Goal: Find contact information: Find contact information

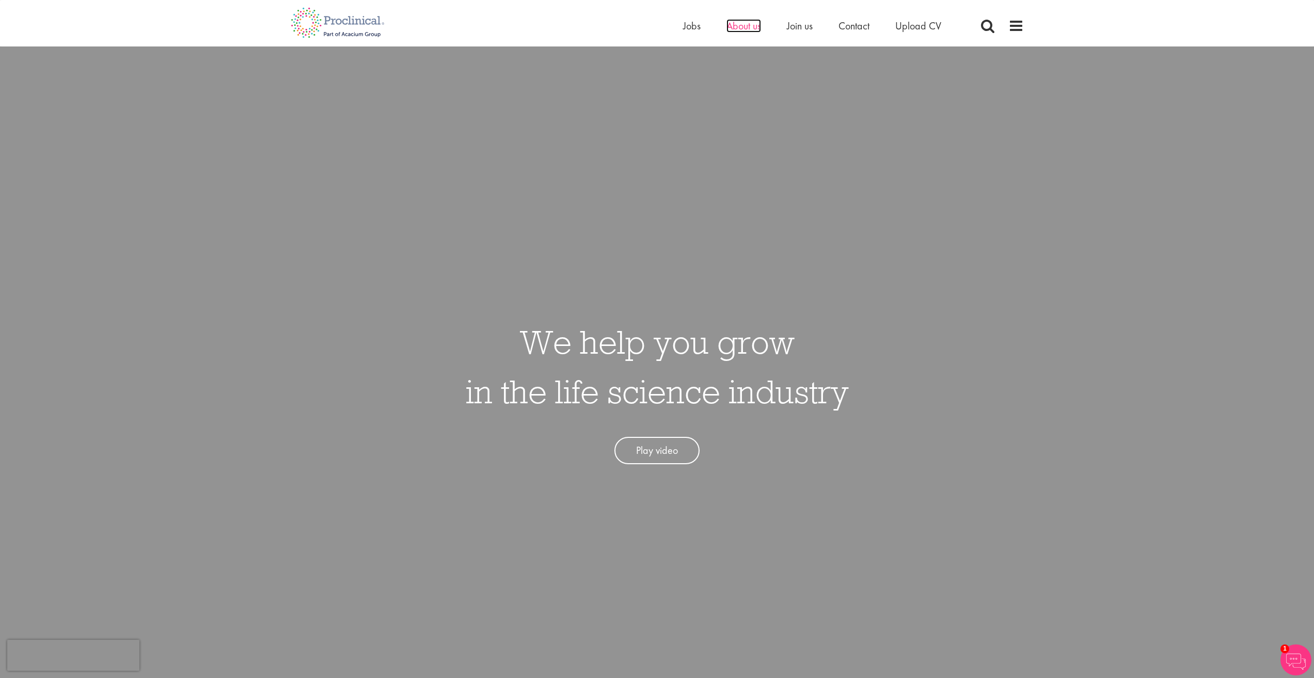
click at [739, 22] on span "About us" at bounding box center [743, 25] width 35 height 13
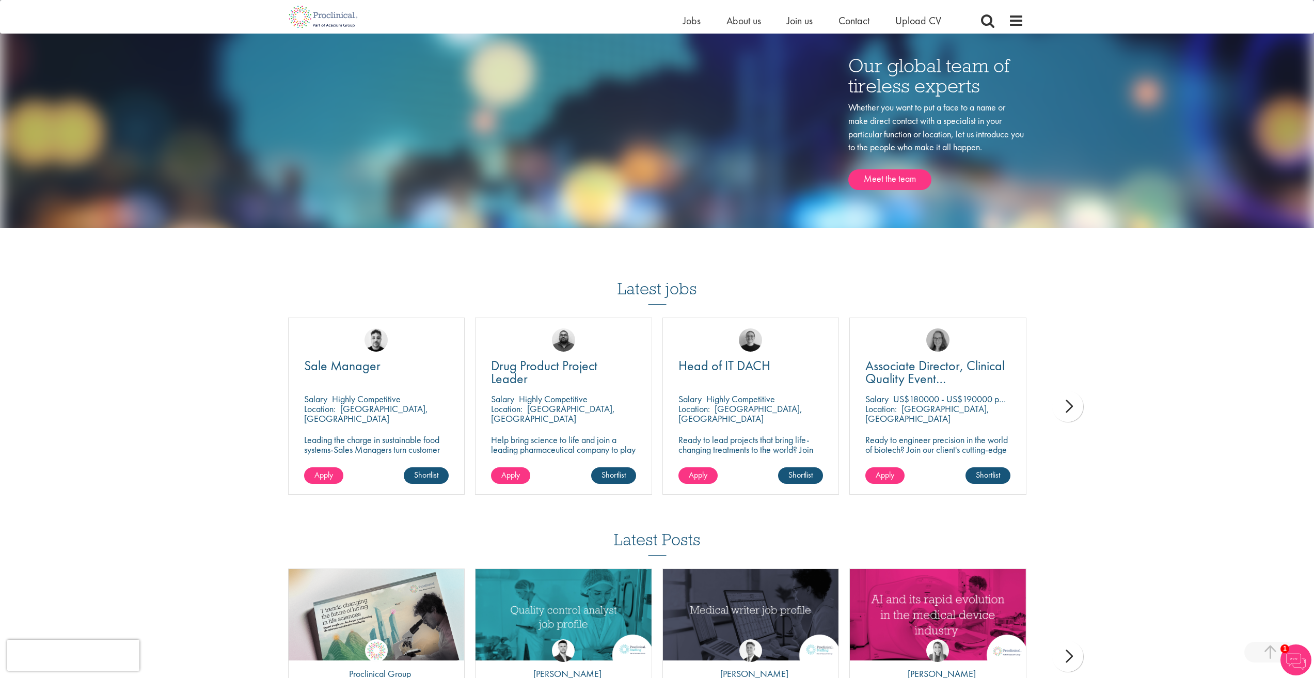
scroll to position [1531, 0]
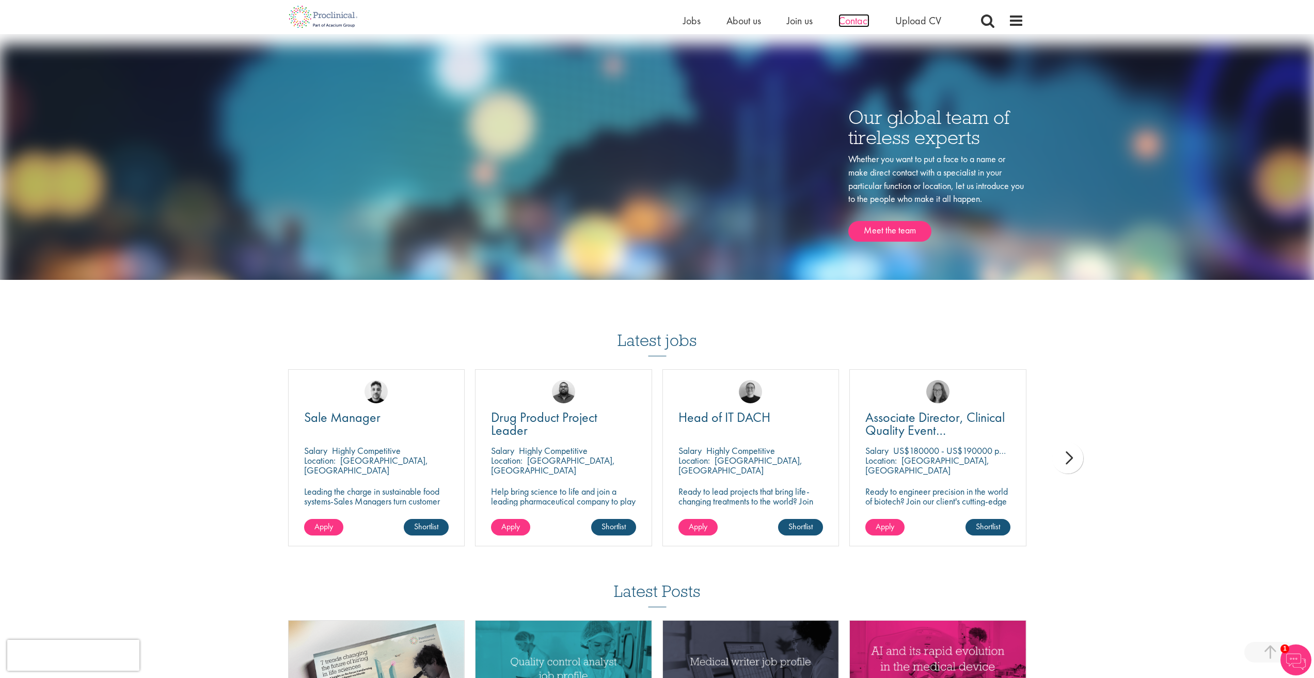
click at [857, 24] on span "Contact" at bounding box center [853, 20] width 31 height 13
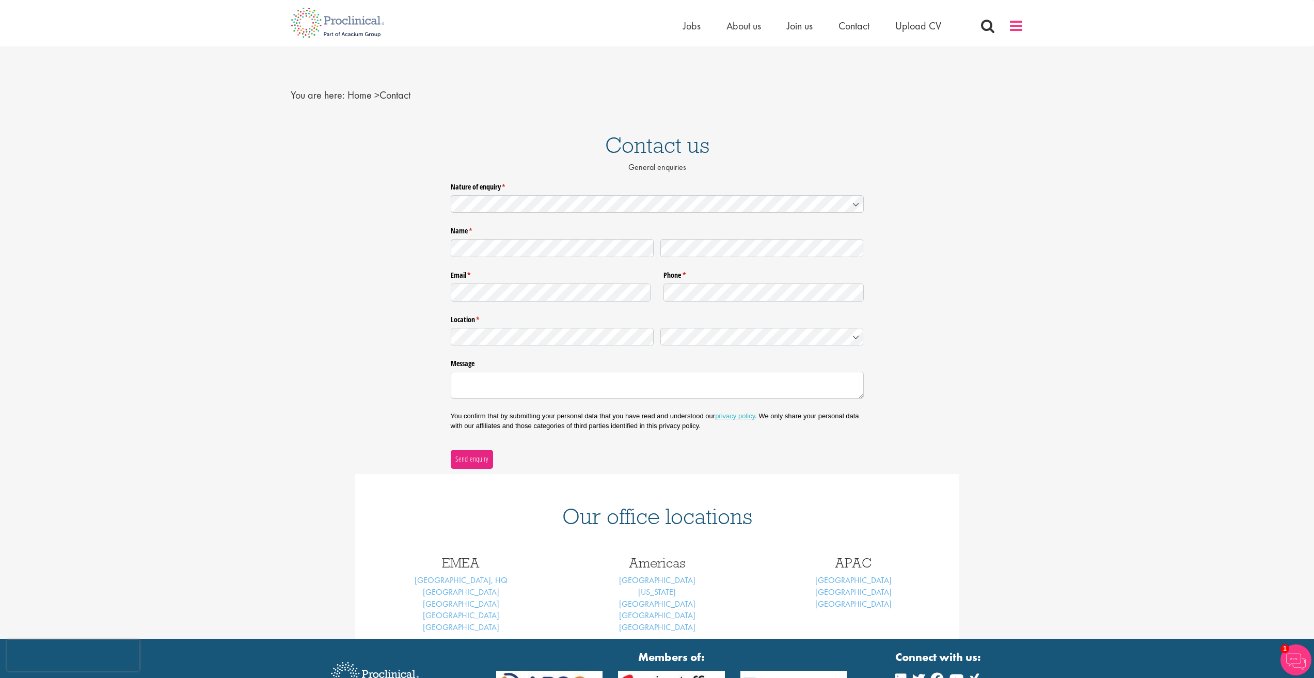
click at [1014, 22] on span at bounding box center [1015, 25] width 15 height 15
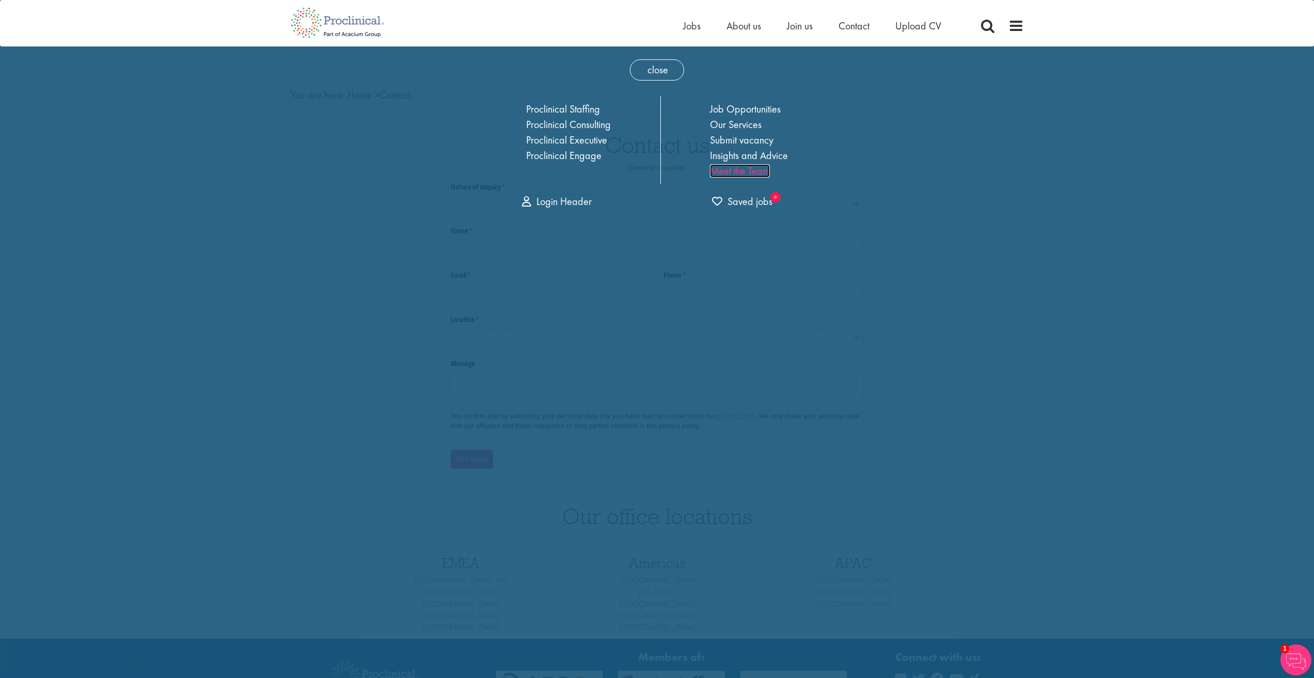
click at [759, 171] on link "Meet the Team" at bounding box center [740, 170] width 60 height 13
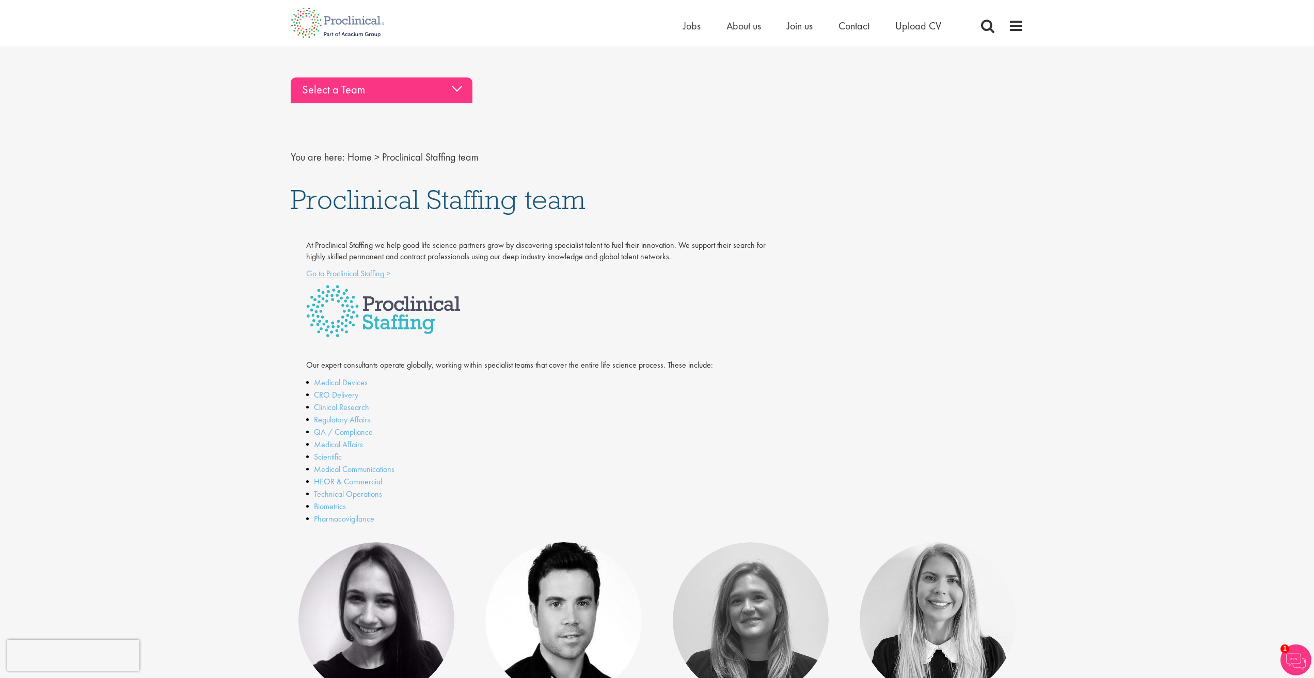
click at [452, 94] on div "Select a Team" at bounding box center [382, 90] width 182 height 26
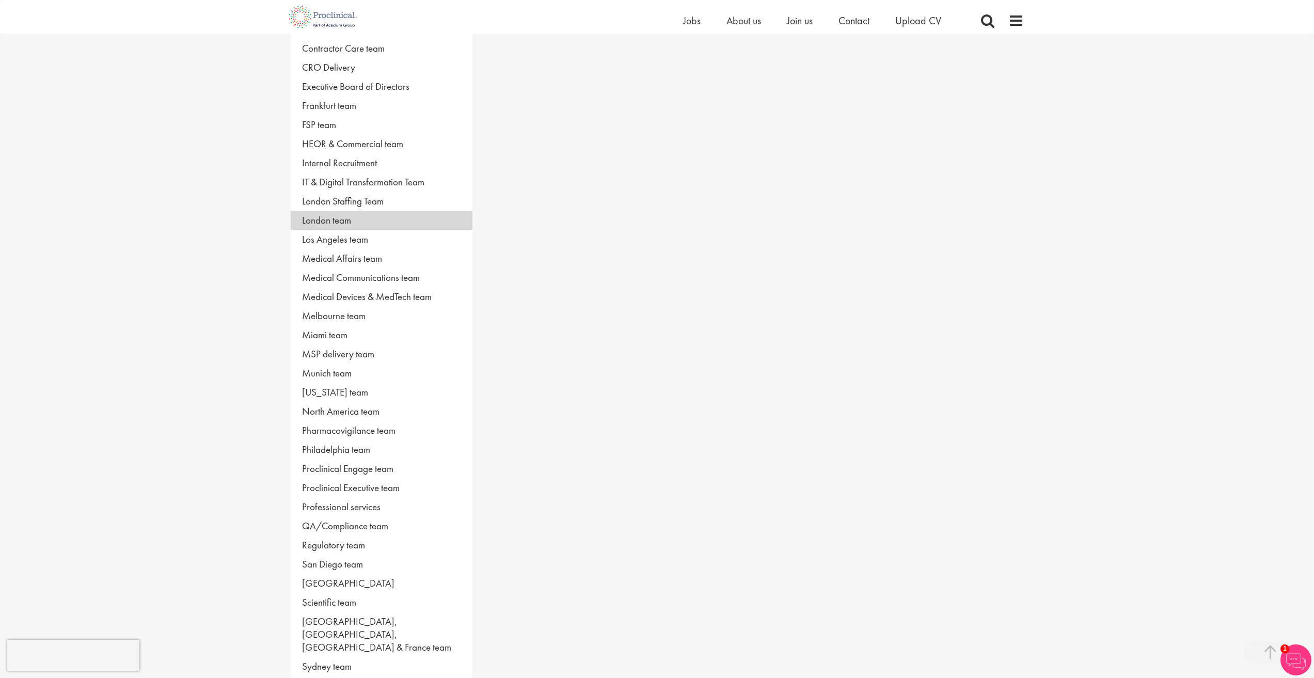
scroll to position [310, 0]
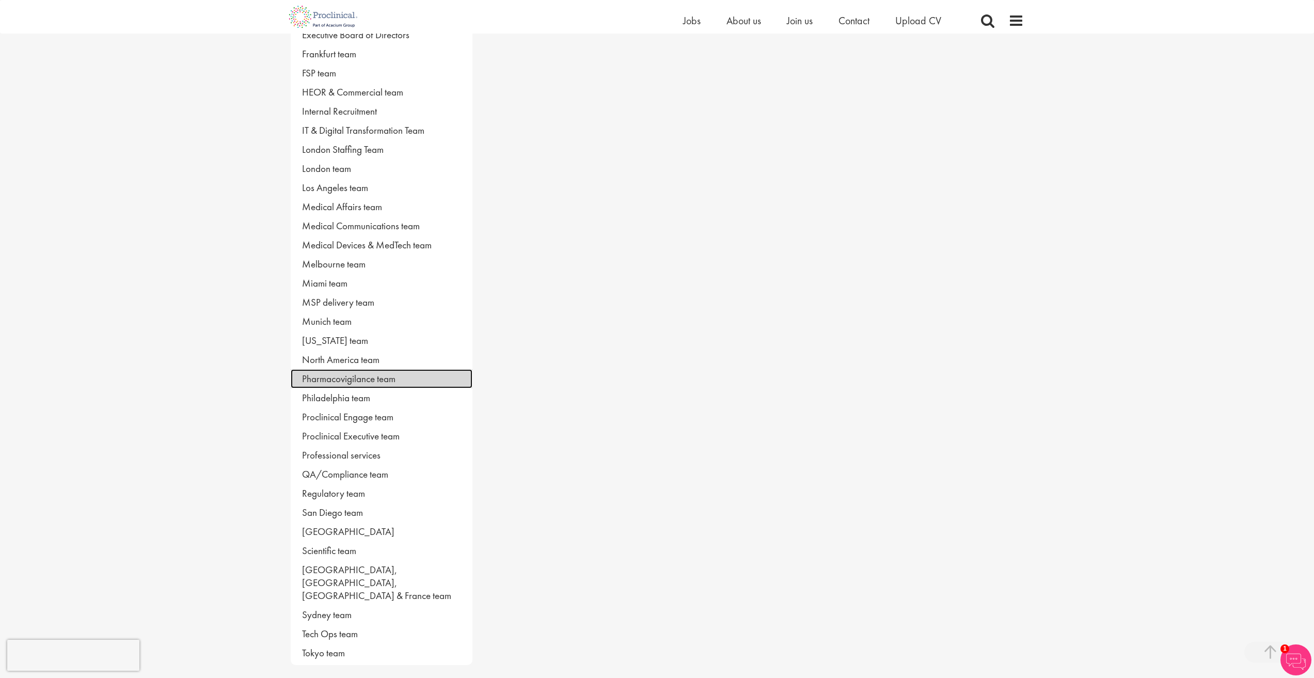
click at [365, 378] on link "Pharmacovigilance team" at bounding box center [382, 378] width 182 height 19
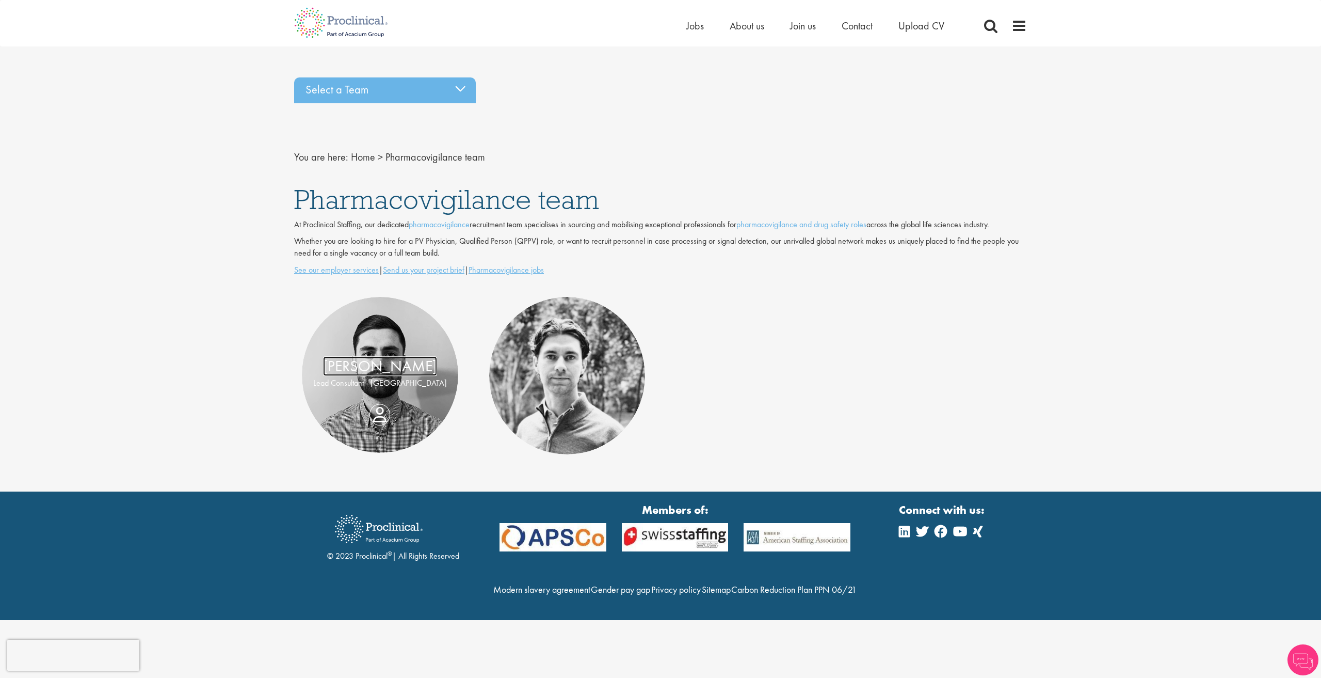
click at [391, 358] on link "[PERSON_NAME]" at bounding box center [380, 366] width 114 height 20
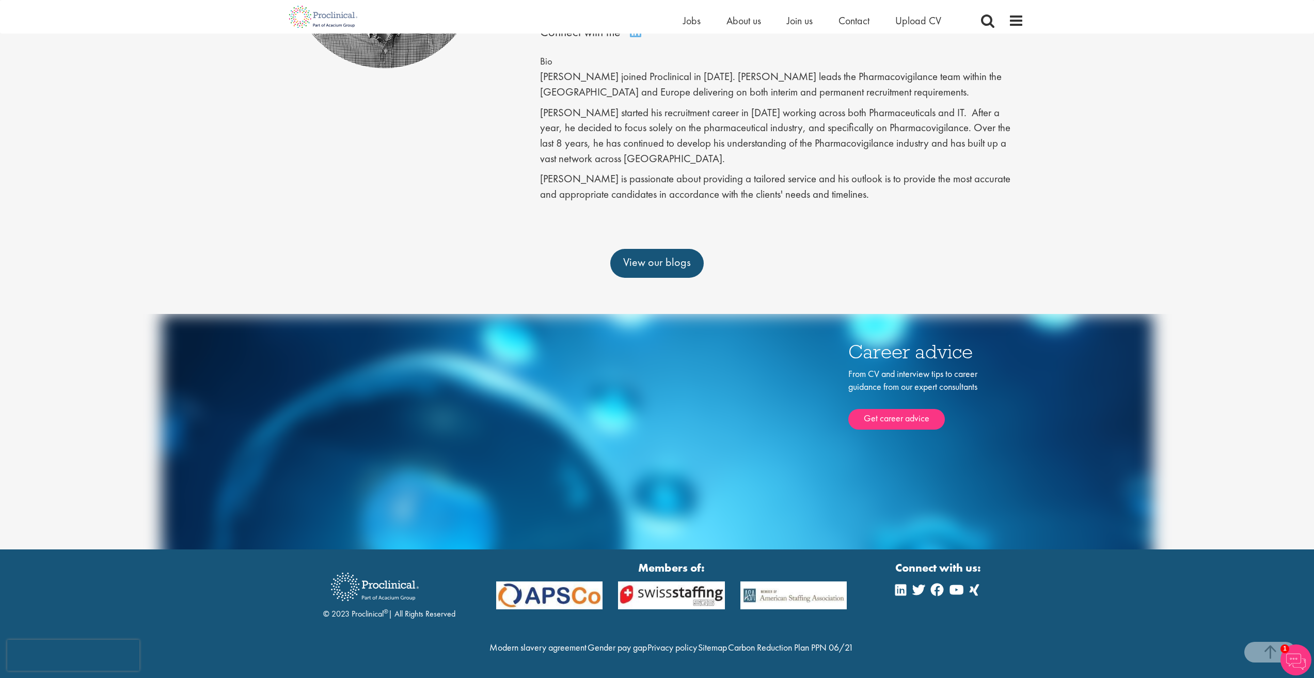
scroll to position [257, 0]
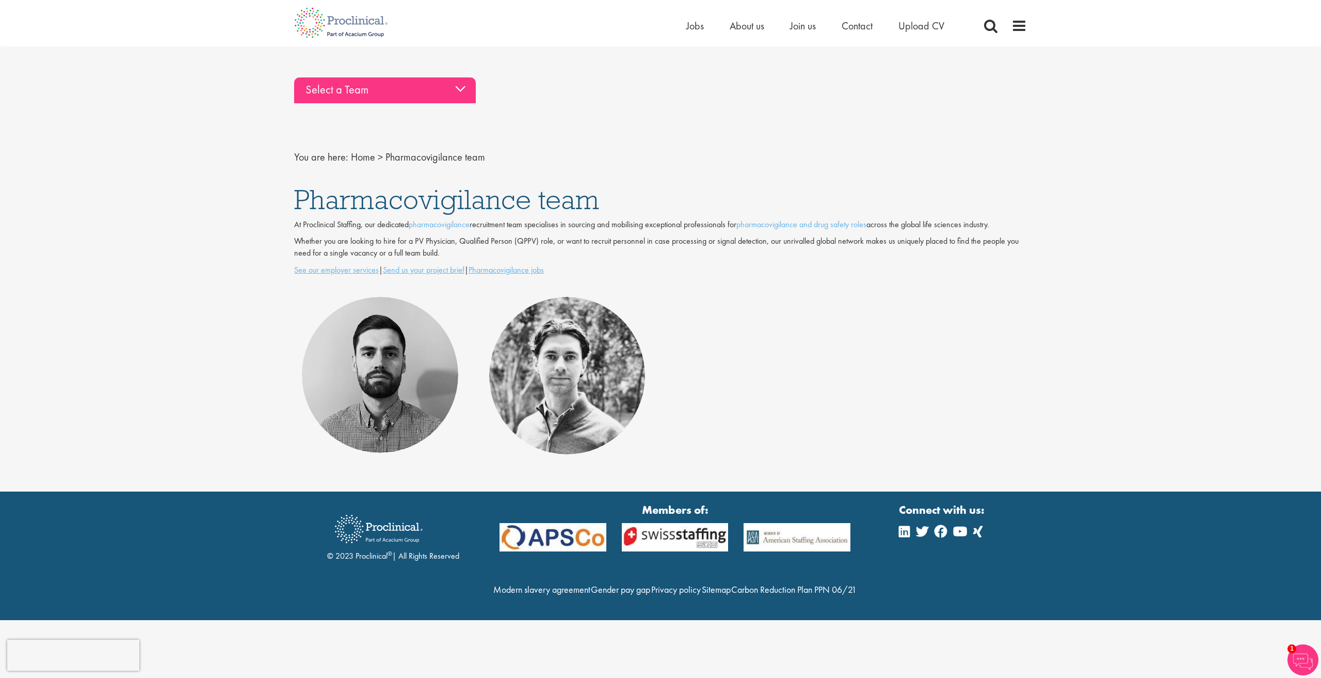
click at [364, 90] on div "Select a Team" at bounding box center [385, 90] width 182 height 26
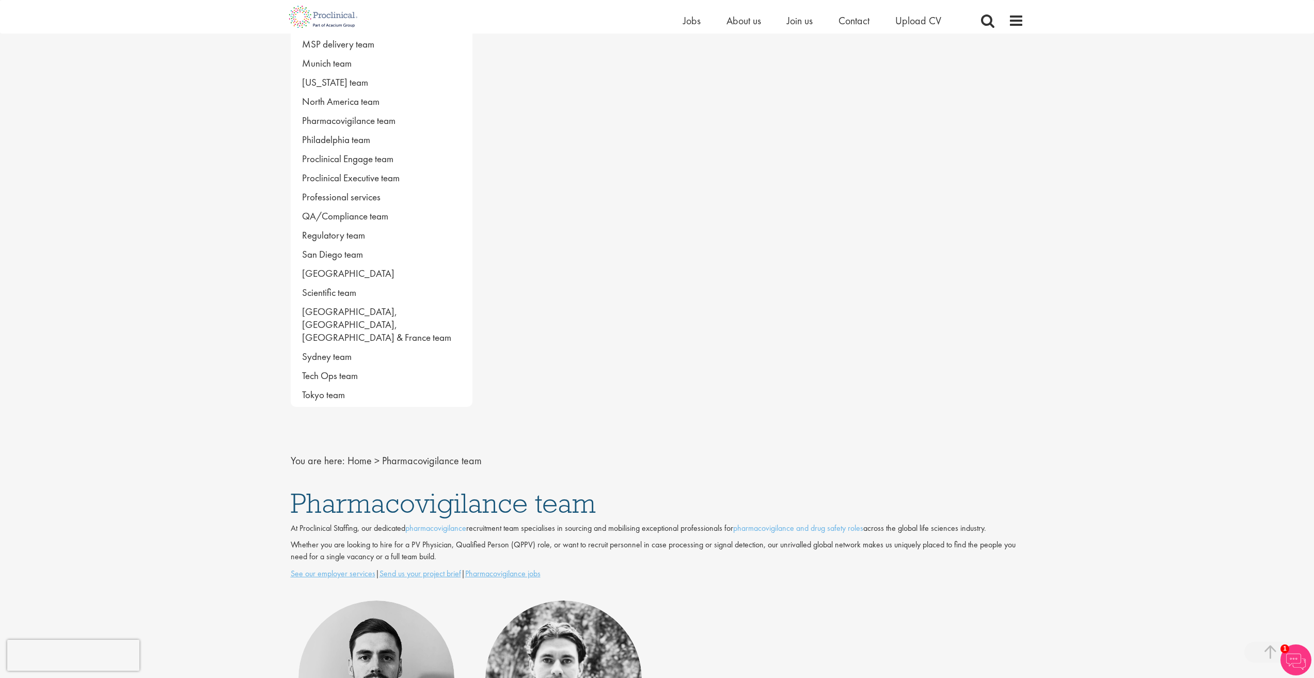
scroll to position [774, 0]
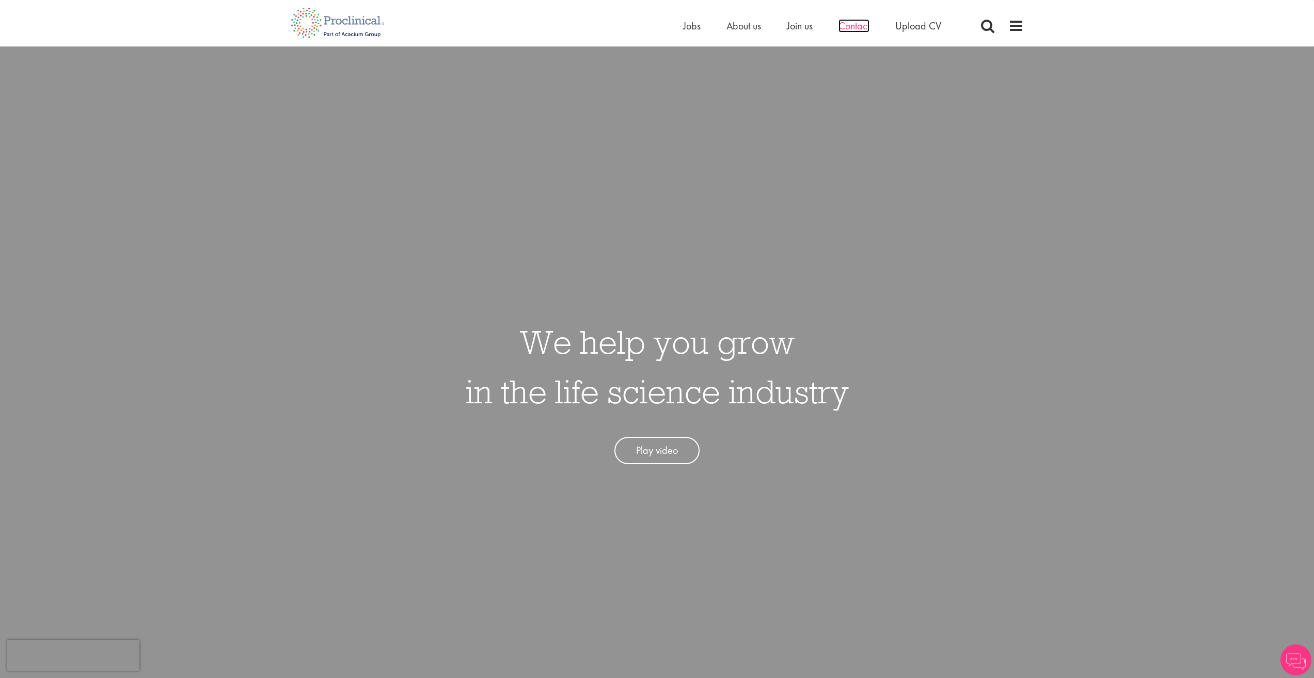
click at [863, 31] on span "Contact" at bounding box center [853, 25] width 31 height 13
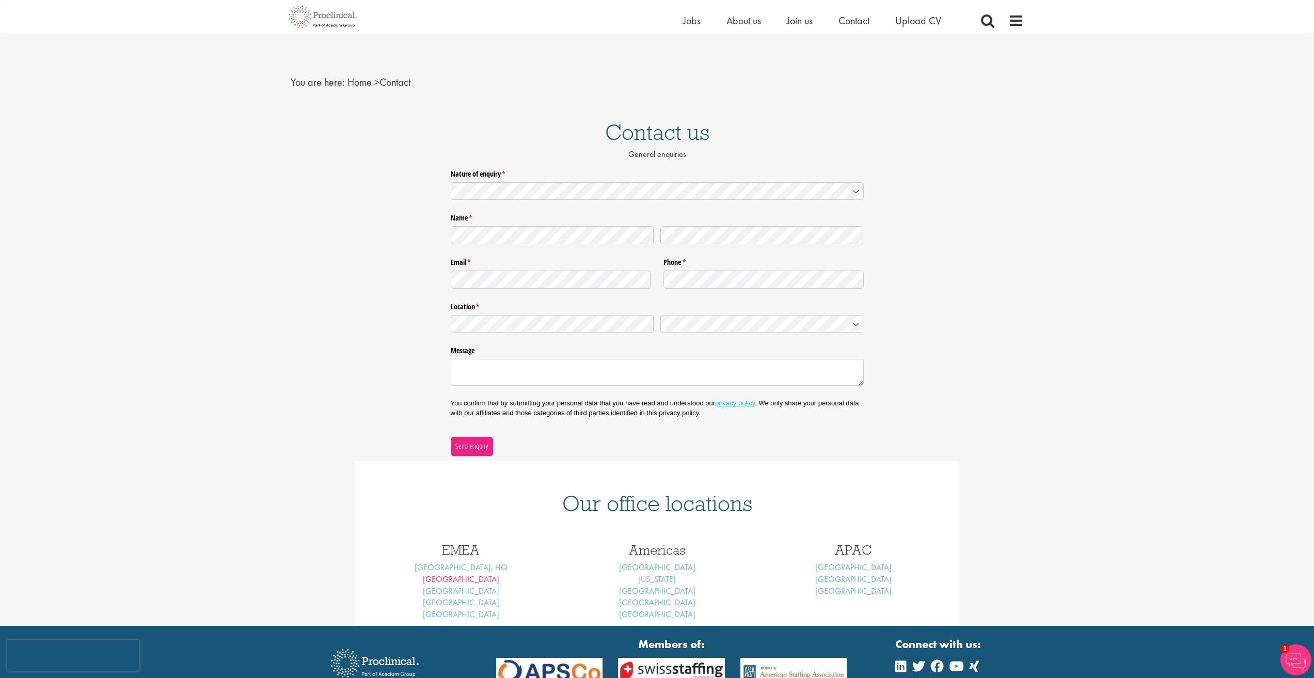
scroll to position [52, 0]
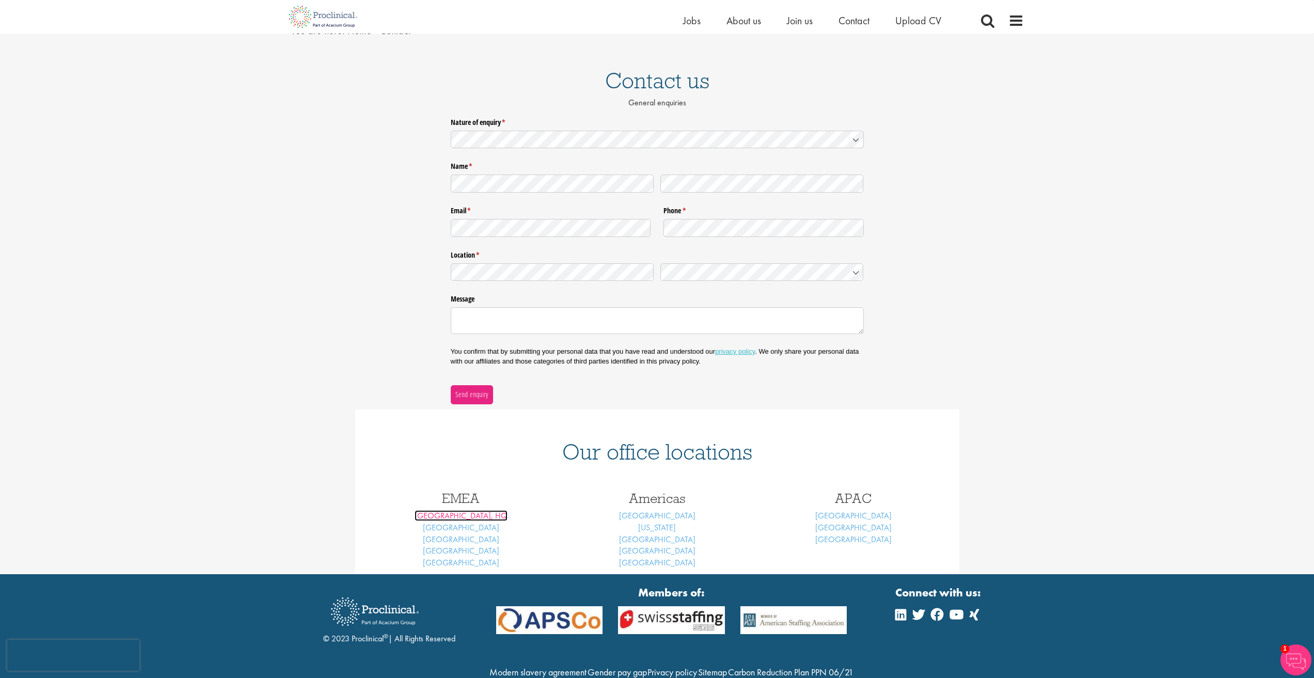
click at [472, 516] on link "[GEOGRAPHIC_DATA], HQ" at bounding box center [460, 515] width 93 height 11
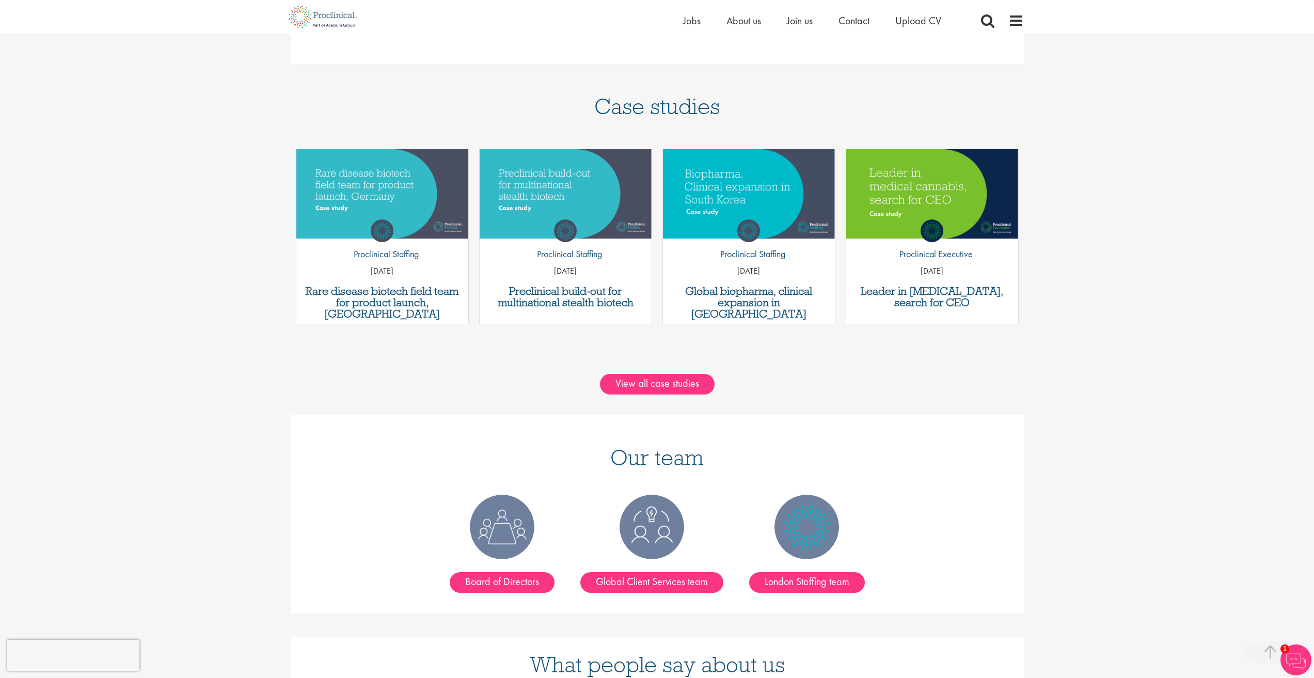
scroll to position [929, 0]
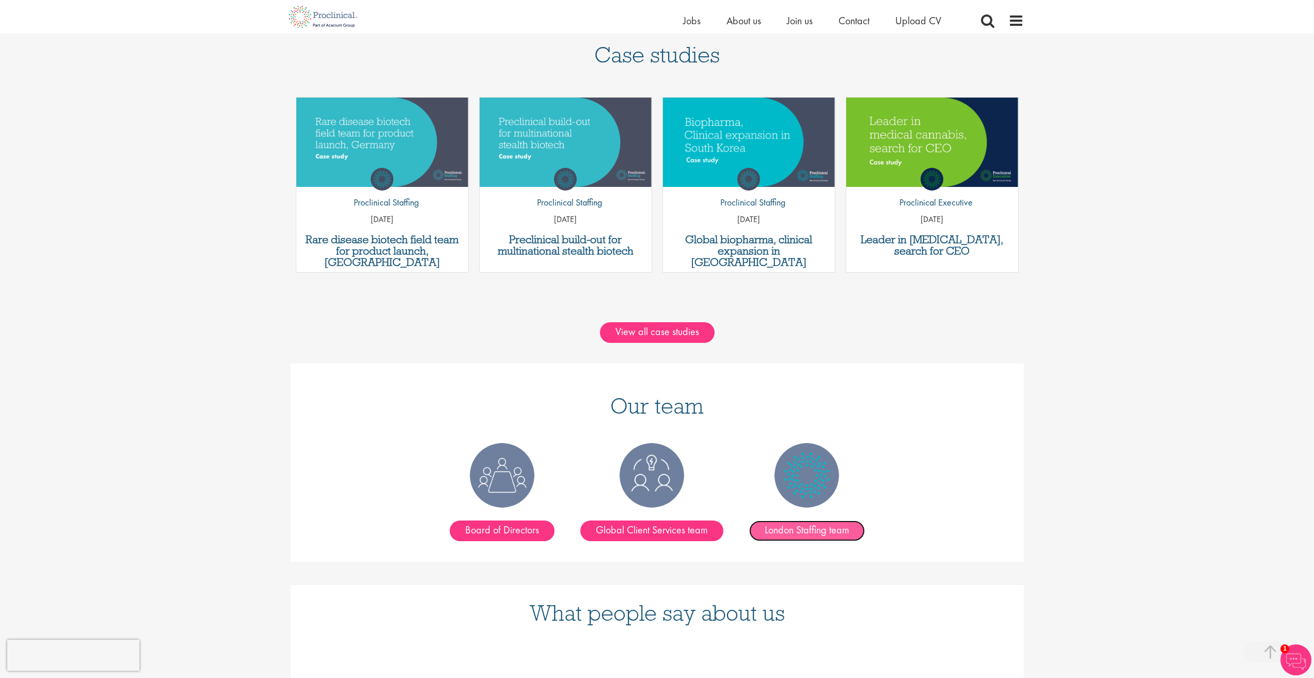
click at [776, 520] on link "London Staffing team" at bounding box center [807, 530] width 116 height 21
